Goal: Transaction & Acquisition: Download file/media

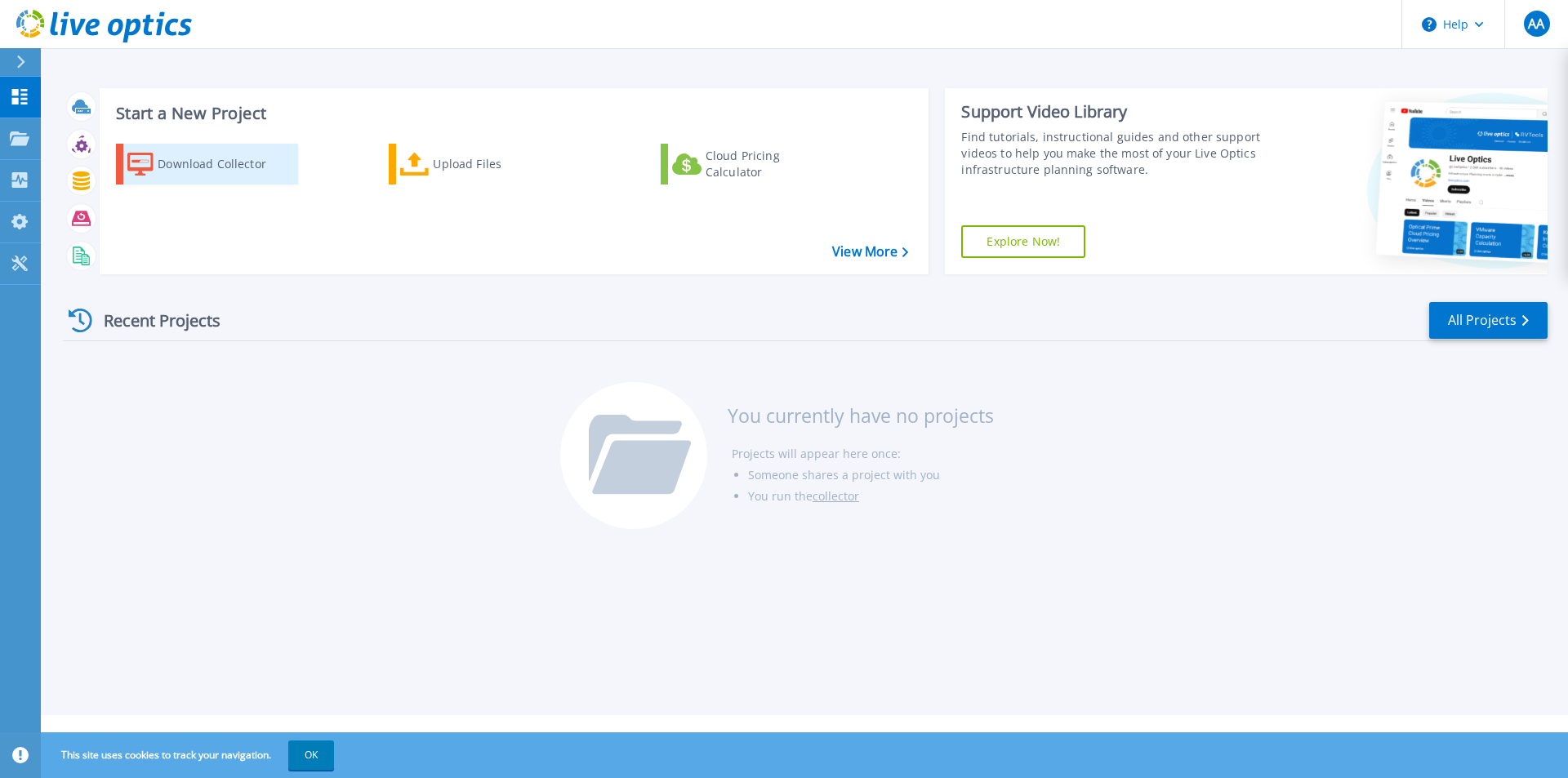
click at [221, 166] on div "Download Collector" at bounding box center [223, 164] width 130 height 33
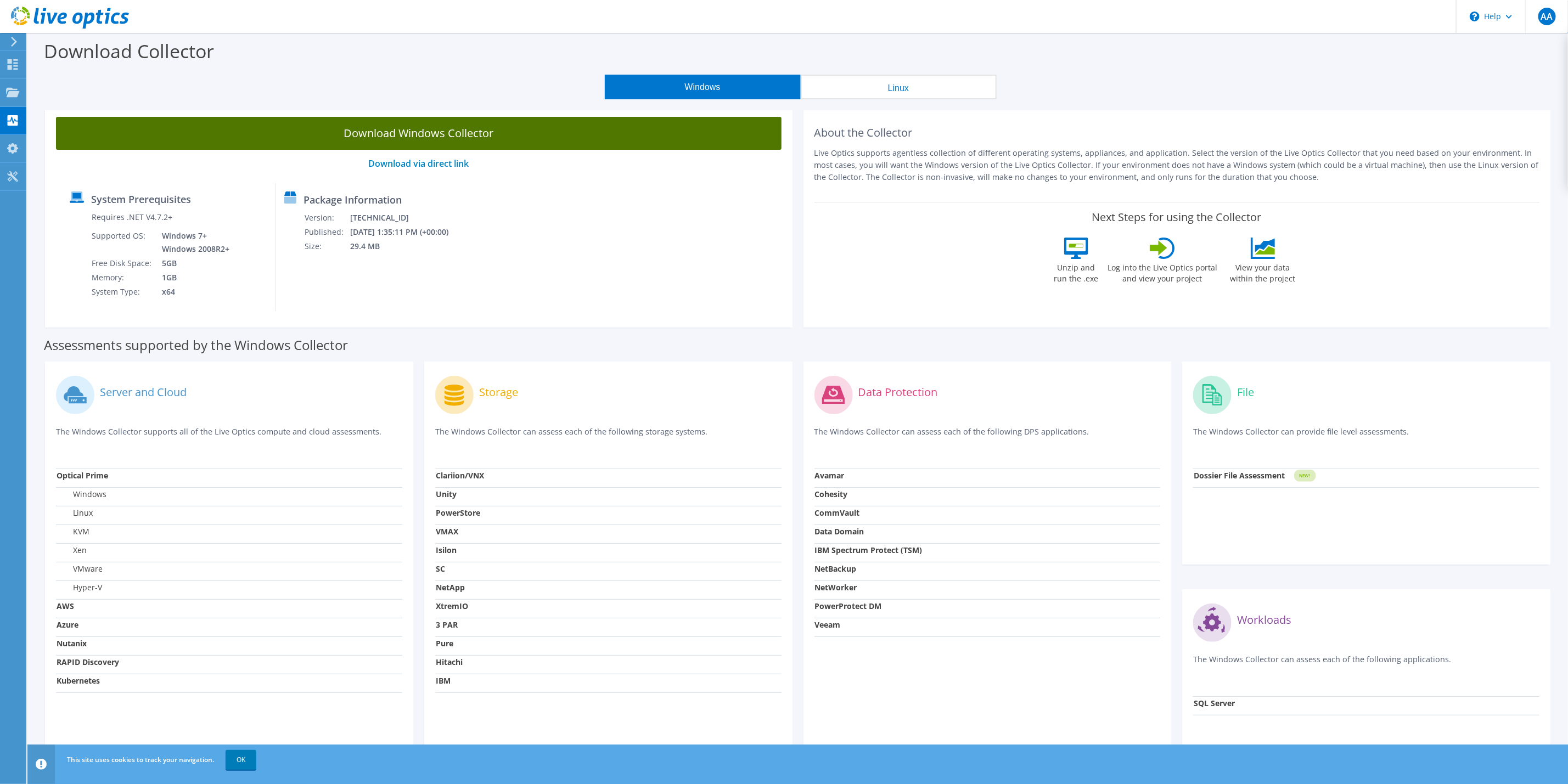
click at [450, 132] on link "Download Windows Collector" at bounding box center [419, 133] width 726 height 33
